Goal: Task Accomplishment & Management: Complete application form

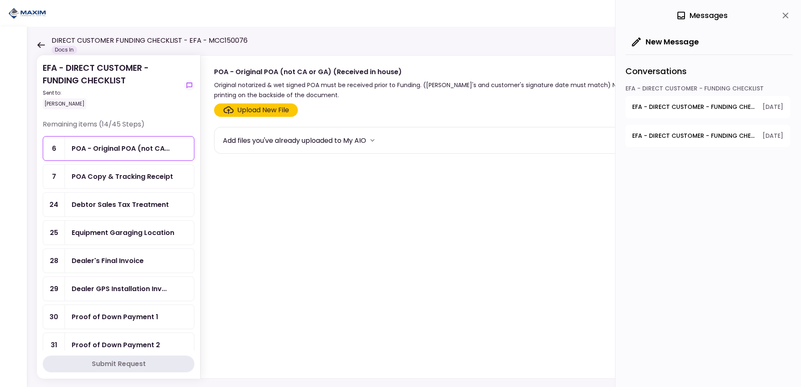
click at [246, 109] on div "Upload New File" at bounding box center [263, 110] width 52 height 10
click at [0, 0] on input "Upload New File" at bounding box center [0, 0] width 0 height 0
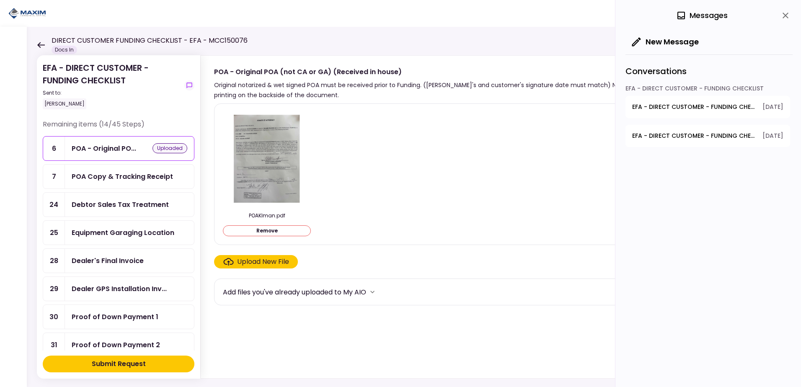
click at [111, 362] on div "Submit Request" at bounding box center [119, 364] width 54 height 10
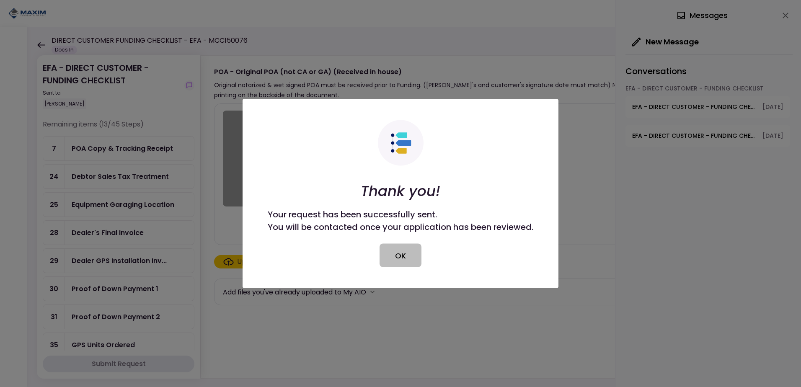
click at [397, 261] on button "OK" at bounding box center [401, 255] width 42 height 23
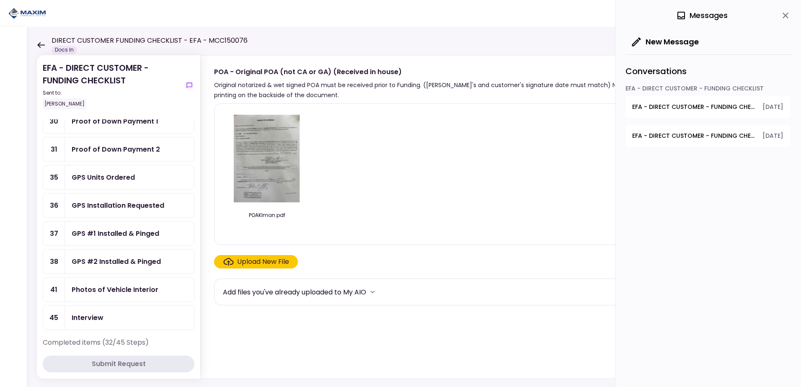
scroll to position [126, 0]
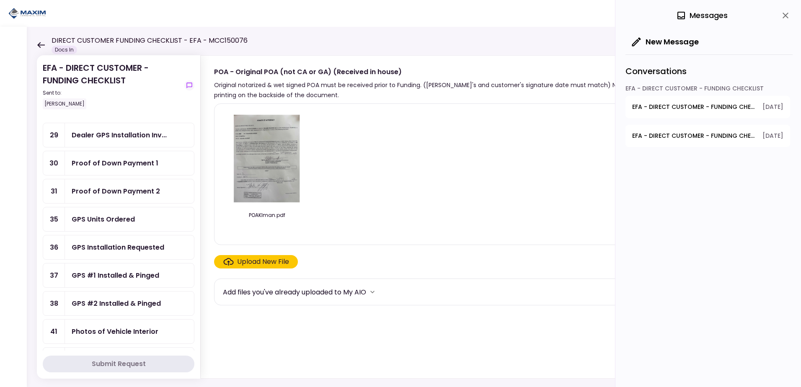
click at [115, 217] on div "GPS Units Ordered" at bounding box center [103, 219] width 63 height 10
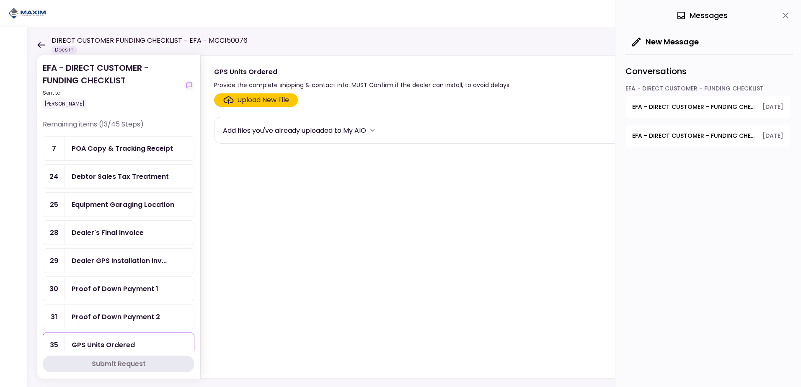
click at [115, 148] on div "POA Copy & Tracking Receipt" at bounding box center [122, 148] width 101 height 10
click at [248, 101] on div "Upload New File" at bounding box center [263, 100] width 52 height 10
click at [0, 0] on input "Upload New File" at bounding box center [0, 0] width 0 height 0
click at [262, 99] on div "Upload New File" at bounding box center [263, 100] width 52 height 10
click at [0, 0] on input "Upload New File" at bounding box center [0, 0] width 0 height 0
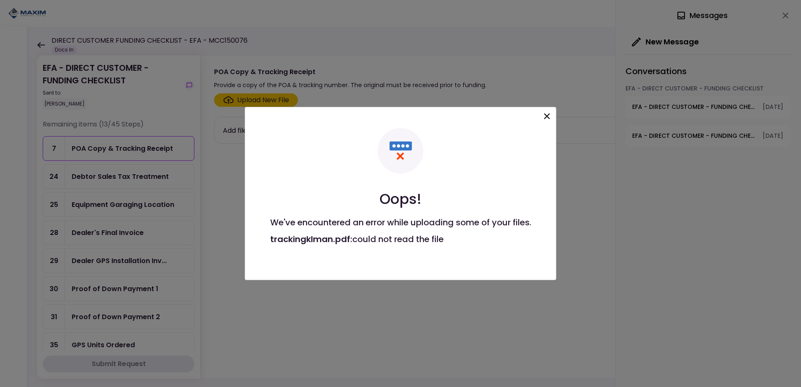
click at [550, 115] on icon at bounding box center [547, 117] width 6 height 6
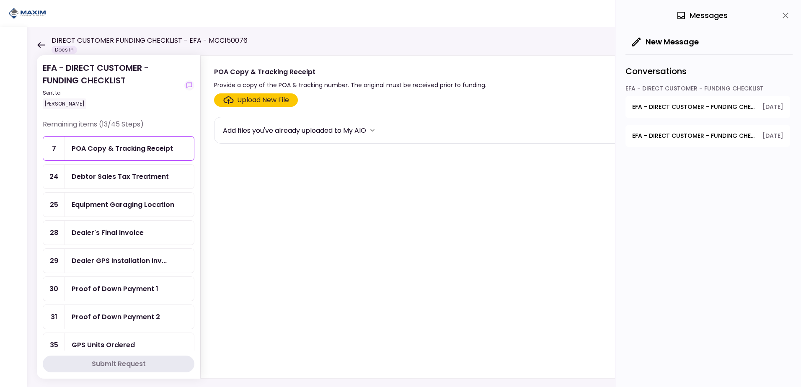
click at [257, 101] on div "Upload New File" at bounding box center [263, 100] width 52 height 10
click at [0, 0] on input "Upload New File" at bounding box center [0, 0] width 0 height 0
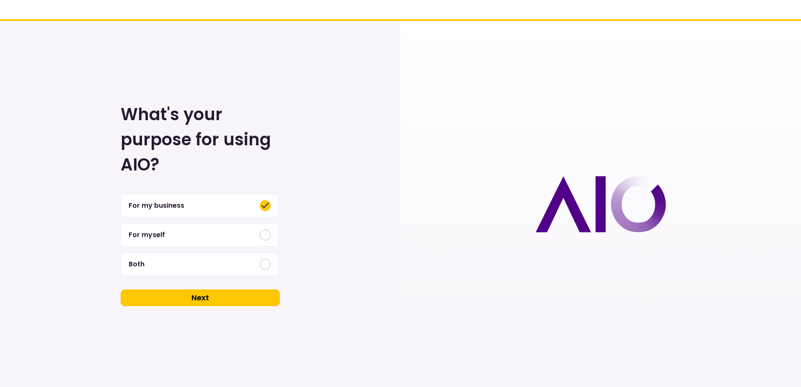
click at [211, 298] on button "Next" at bounding box center [200, 298] width 159 height 17
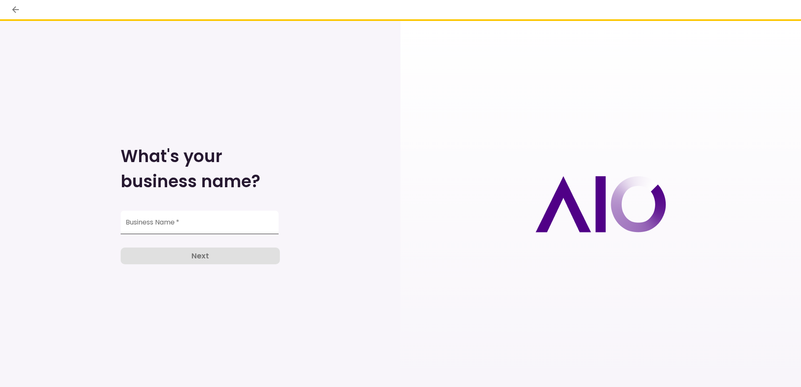
click at [171, 222] on input "Business Name   *" at bounding box center [200, 222] width 158 height 23
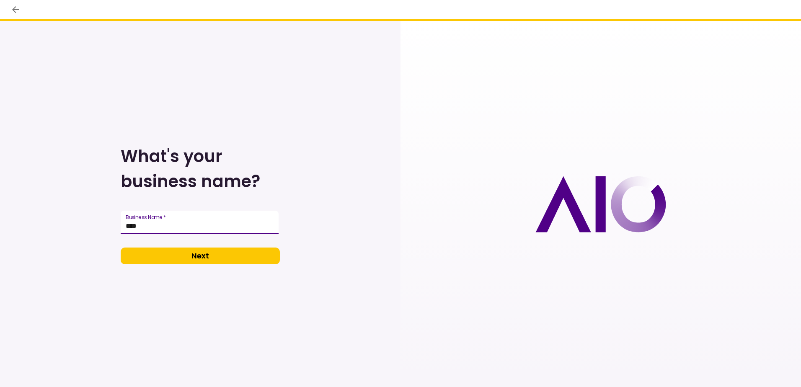
type input "*****"
click at [190, 251] on button "Next" at bounding box center [200, 256] width 159 height 17
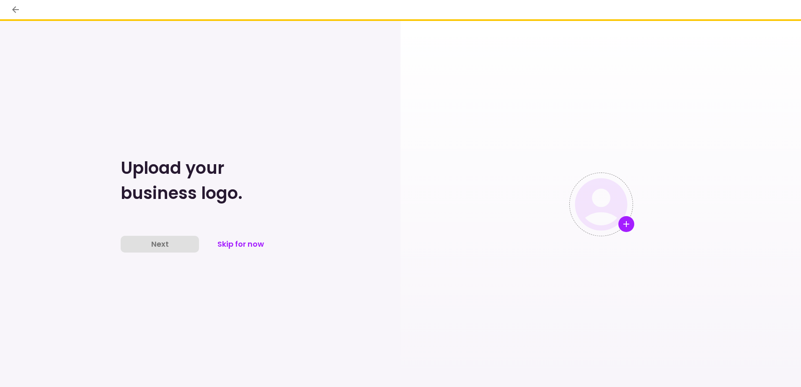
click at [194, 257] on div "Upload your business logo. Next Skip for now" at bounding box center [200, 204] width 401 height 366
click at [238, 243] on button "Skip for now" at bounding box center [241, 244] width 78 height 17
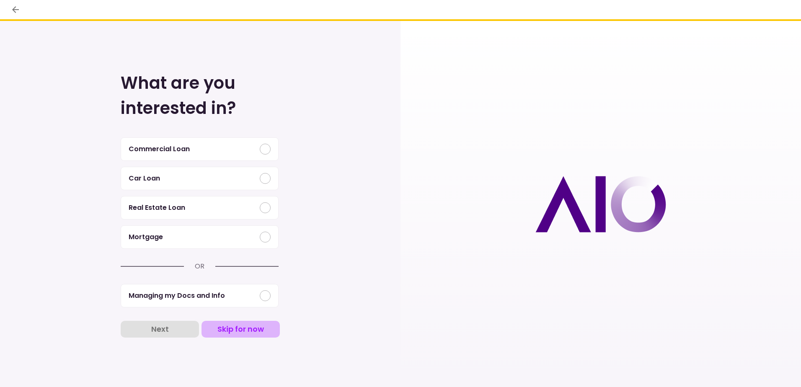
click at [239, 330] on button "Skip for now" at bounding box center [241, 329] width 78 height 17
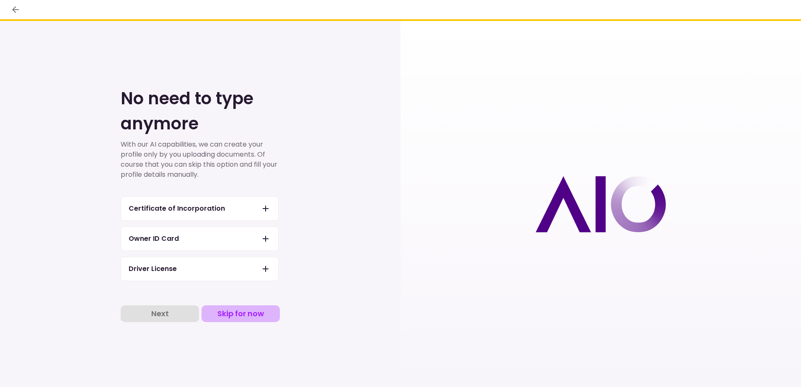
click at [244, 311] on button "Skip for now" at bounding box center [241, 313] width 78 height 17
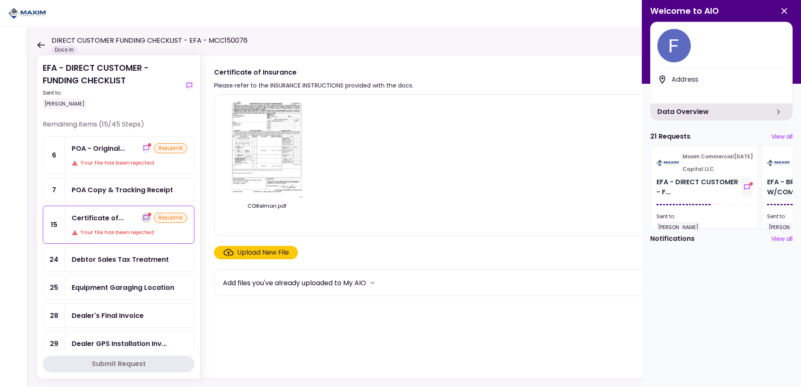
click at [143, 217] on icon "show-messages" at bounding box center [146, 218] width 7 height 7
click at [782, 9] on icon "button" at bounding box center [785, 11] width 6 height 6
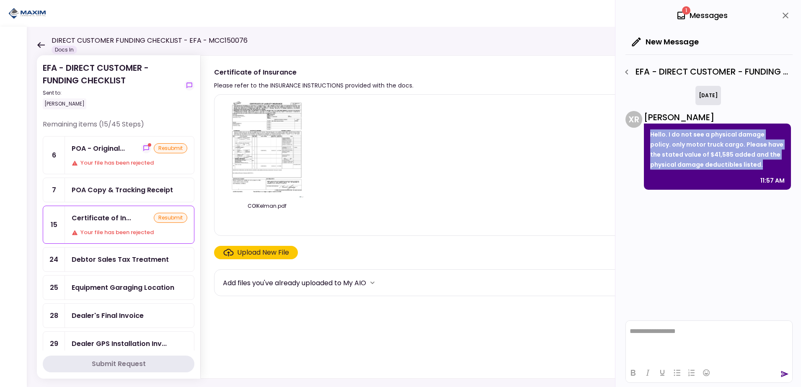
drag, startPoint x: 762, startPoint y: 165, endPoint x: 650, endPoint y: 137, distance: 115.5
click at [650, 137] on div "Hello. I do not see a physical damage policy. only motor truck cargo. Please ha…" at bounding box center [717, 157] width 147 height 66
drag, startPoint x: 650, startPoint y: 137, endPoint x: 654, endPoint y: 135, distance: 4.3
copy p "Hello. I do not see a physical damage policy. only motor truck cargo. Please ha…"
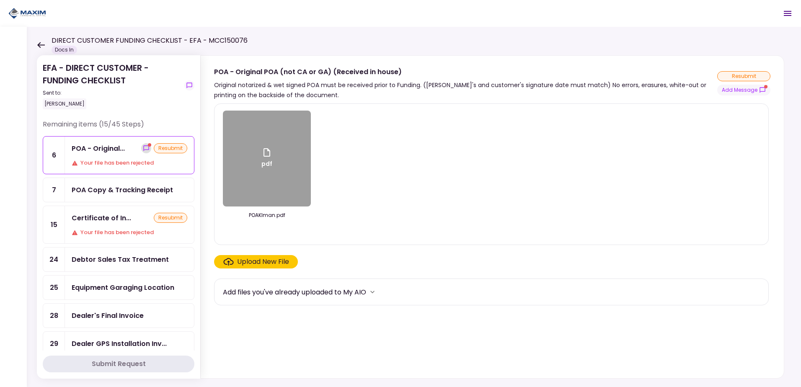
click at [143, 148] on icon "show-messages" at bounding box center [145, 147] width 5 height 5
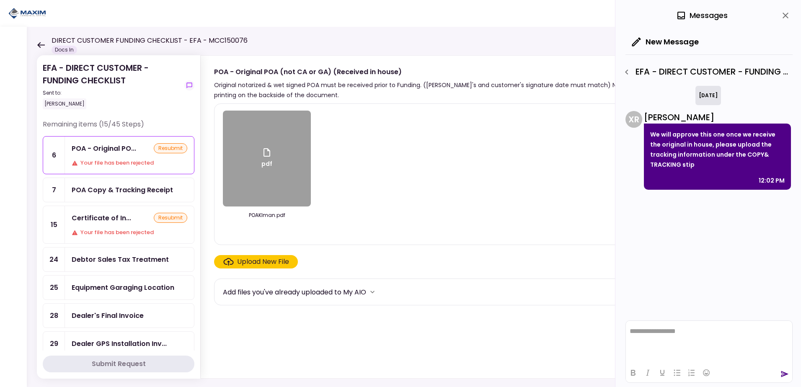
click at [170, 148] on div "resubmit" at bounding box center [171, 148] width 34 height 10
click at [679, 335] on html "**********" at bounding box center [709, 331] width 166 height 21
click at [655, 311] on html "**********" at bounding box center [709, 324] width 166 height 35
click at [784, 371] on icon "send" at bounding box center [785, 374] width 8 height 8
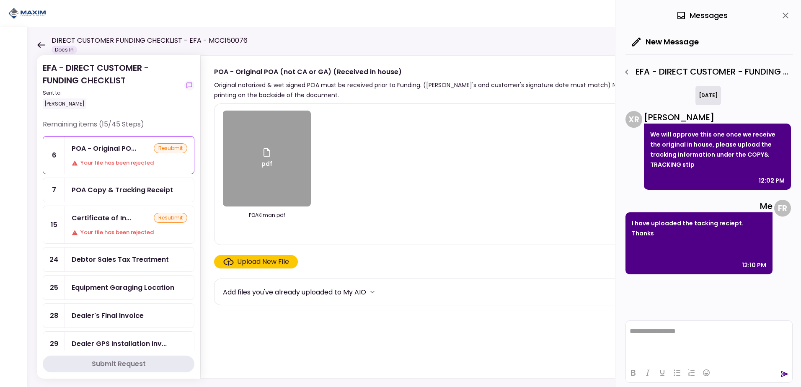
click at [119, 256] on div "Debtor Sales Tax Treatment" at bounding box center [120, 259] width 97 height 10
